Goal: Task Accomplishment & Management: Complete application form

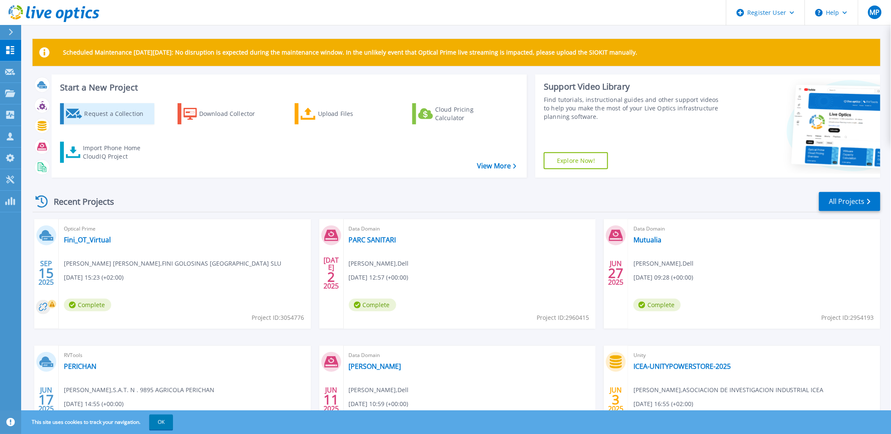
click at [115, 113] on div "Request a Collection" at bounding box center [118, 113] width 68 height 17
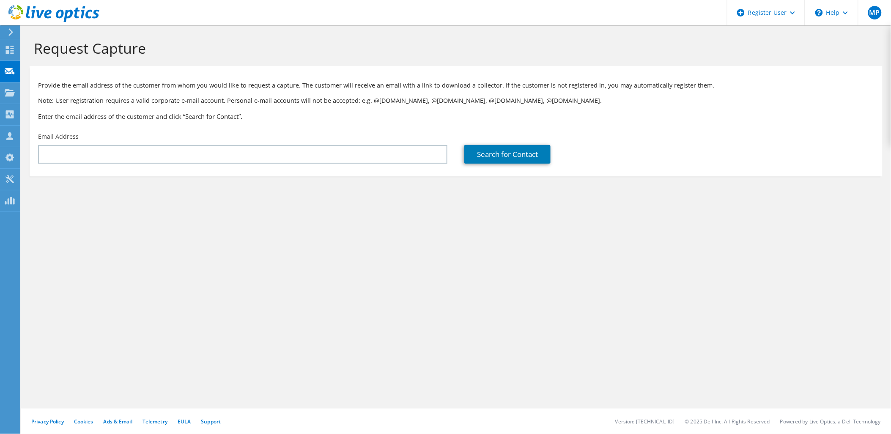
click at [189, 165] on div "Email Address" at bounding box center [243, 148] width 426 height 40
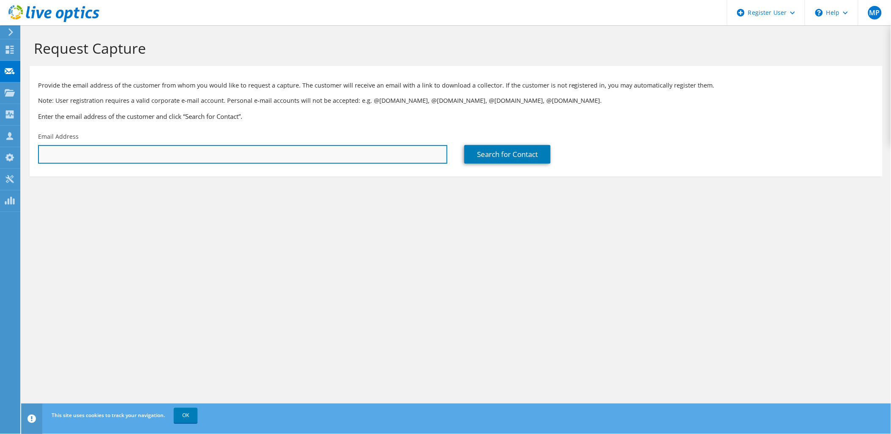
click at [180, 155] on input "text" at bounding box center [242, 154] width 409 height 19
paste input "[EMAIL_ADDRESS][DOMAIN_NAME]"
type input "[EMAIL_ADDRESS][DOMAIN_NAME]"
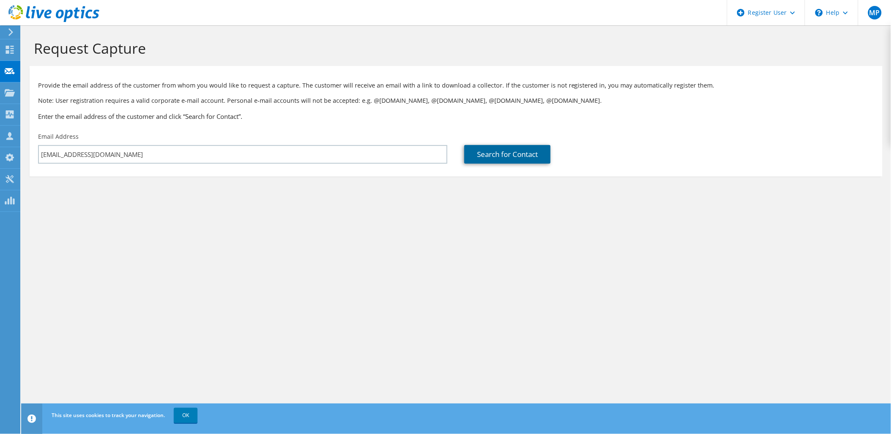
click at [486, 158] on link "Search for Contact" at bounding box center [507, 154] width 86 height 19
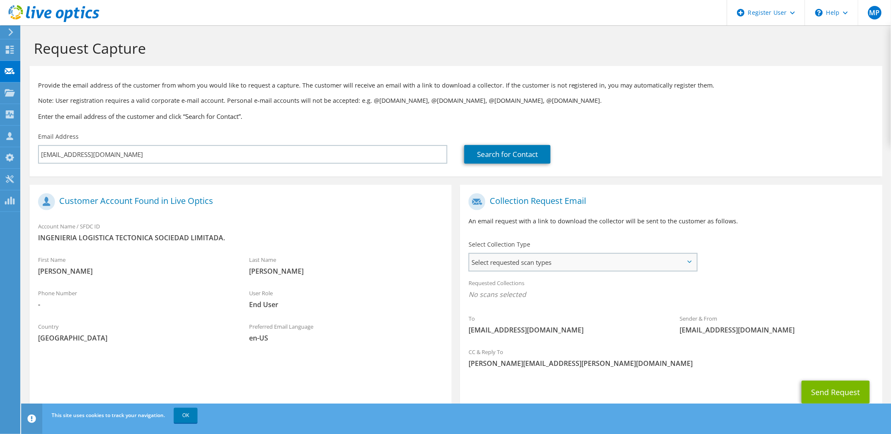
click at [570, 262] on span "Select requested scan types" at bounding box center [582, 262] width 227 height 17
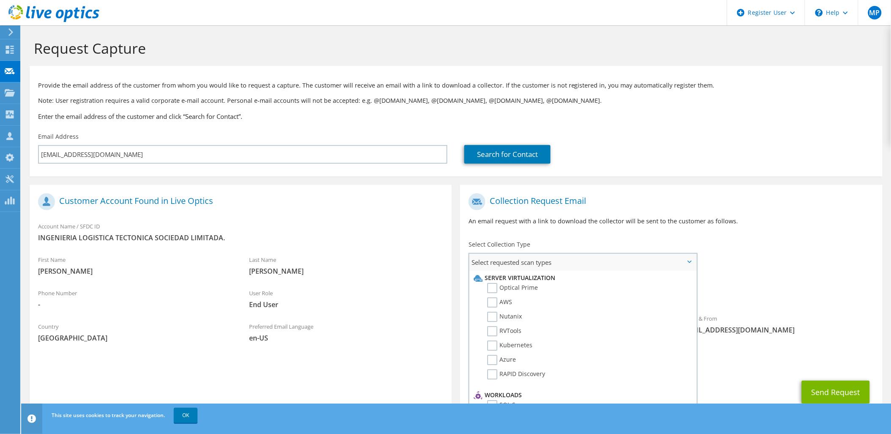
click at [514, 282] on li "Server Virtualization" at bounding box center [581, 278] width 221 height 10
click at [514, 285] on label "Optical Prime" at bounding box center [512, 288] width 51 height 10
click at [0, 0] on input "Optical Prime" at bounding box center [0, 0] width 0 height 0
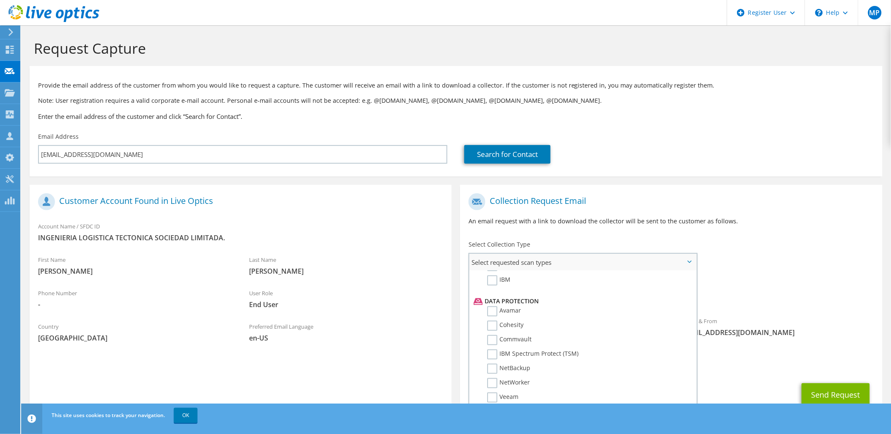
scroll to position [349, 0]
click at [772, 303] on span "Optical Prime" at bounding box center [670, 297] width 405 height 14
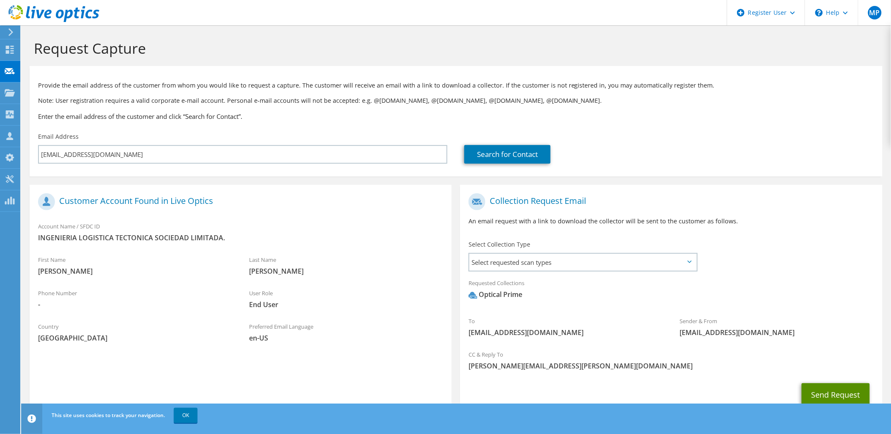
click at [839, 386] on button "Send Request" at bounding box center [835, 394] width 68 height 23
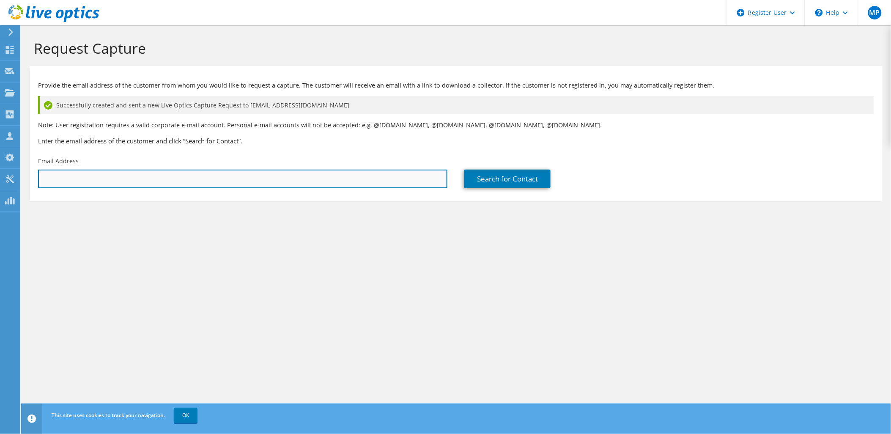
click at [105, 171] on input "text" at bounding box center [242, 178] width 409 height 19
paste input "[EMAIL_ADDRESS][DOMAIN_NAME]"
type input "[EMAIL_ADDRESS][DOMAIN_NAME]"
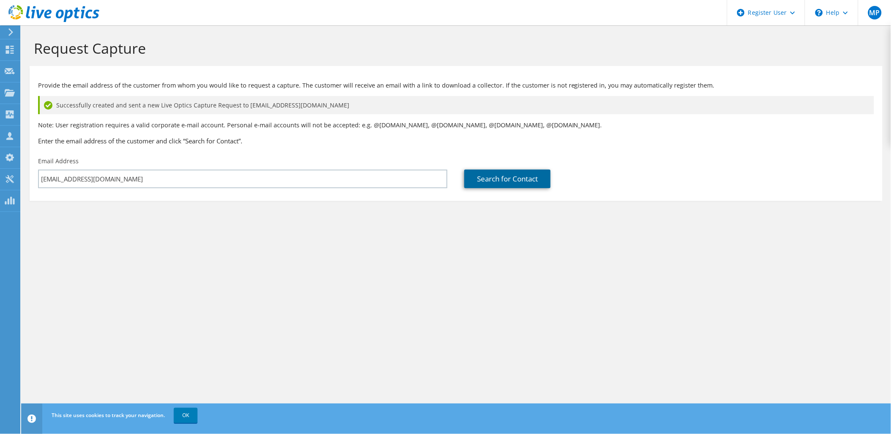
click at [496, 183] on link "Search for Contact" at bounding box center [507, 178] width 86 height 19
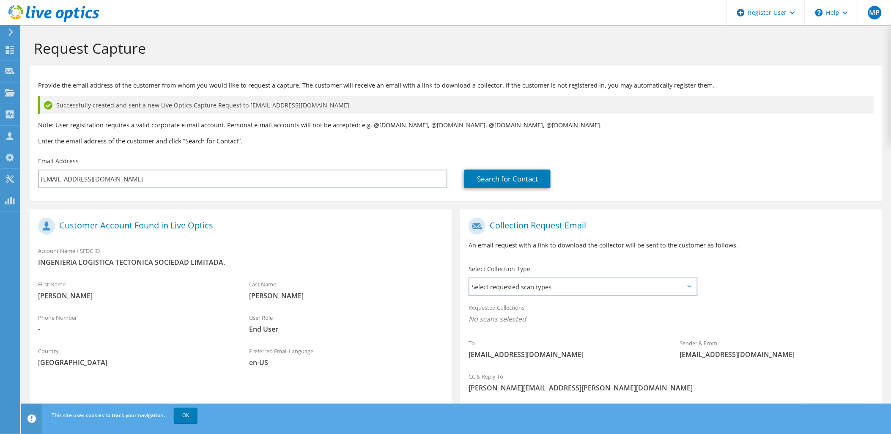
click at [47, 295] on span "[PERSON_NAME]" at bounding box center [135, 295] width 194 height 9
